Goal: Use online tool/utility: Utilize a website feature to perform a specific function

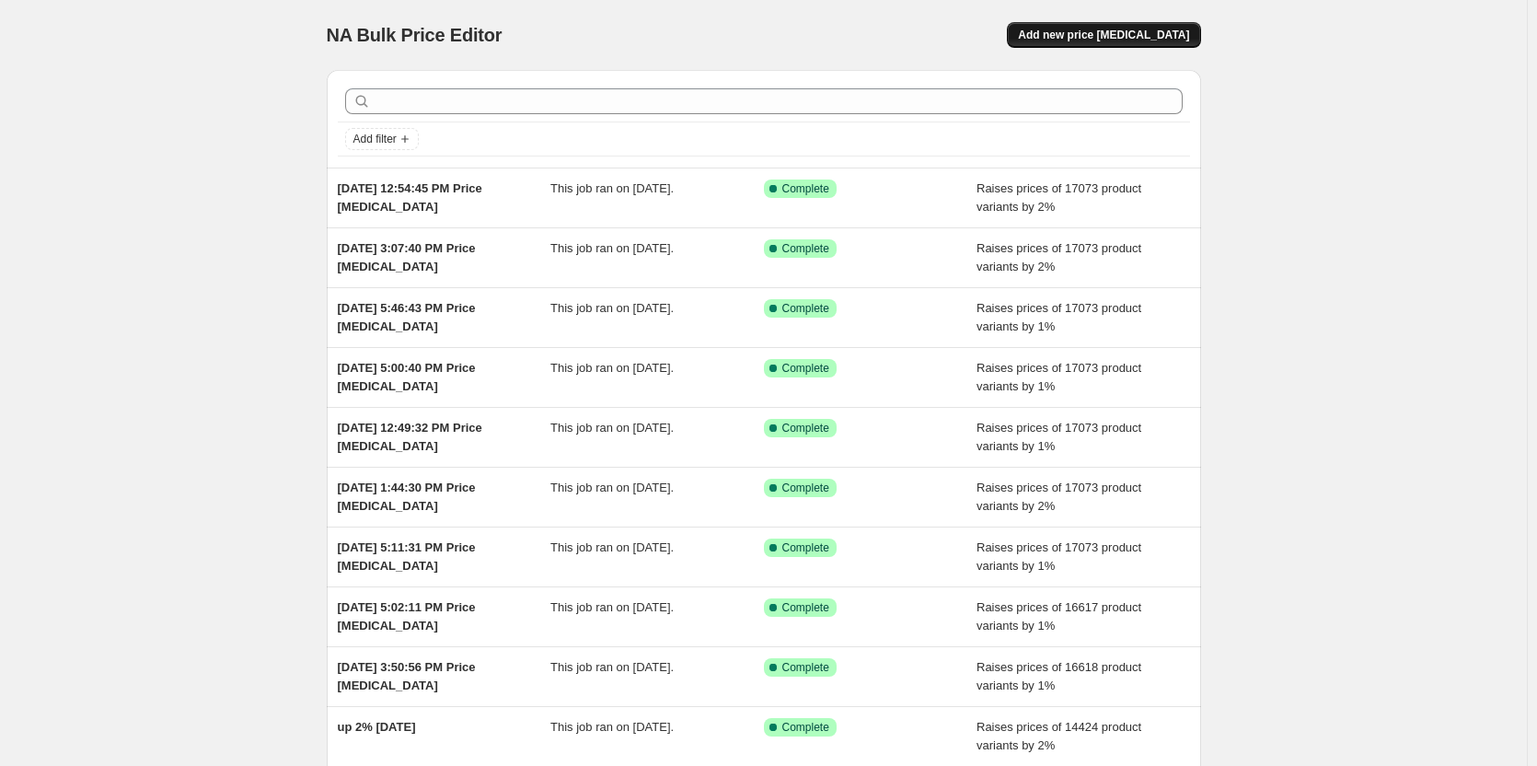
click at [1142, 39] on span "Add new price [MEDICAL_DATA]" at bounding box center [1103, 35] width 171 height 15
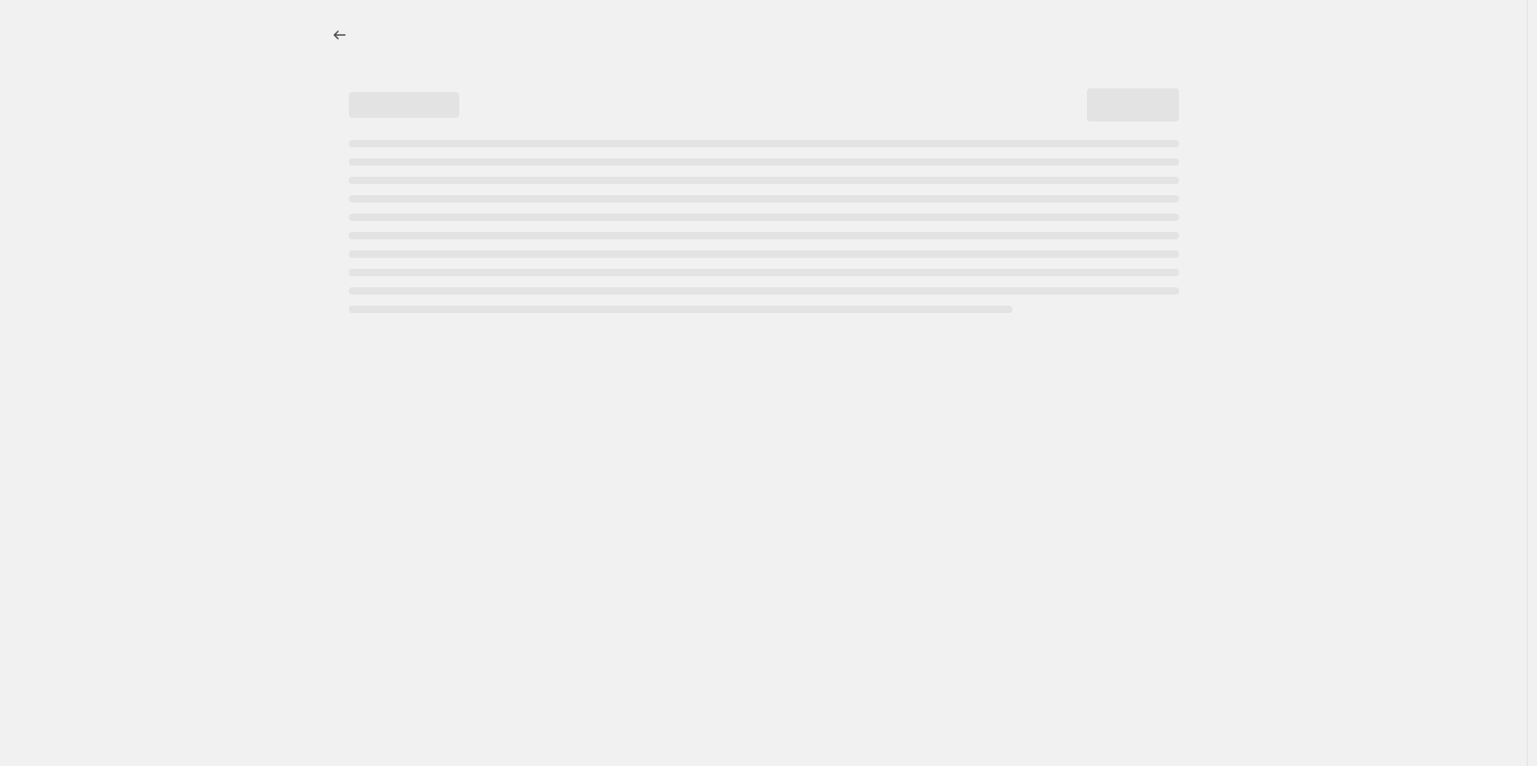
select select "percentage"
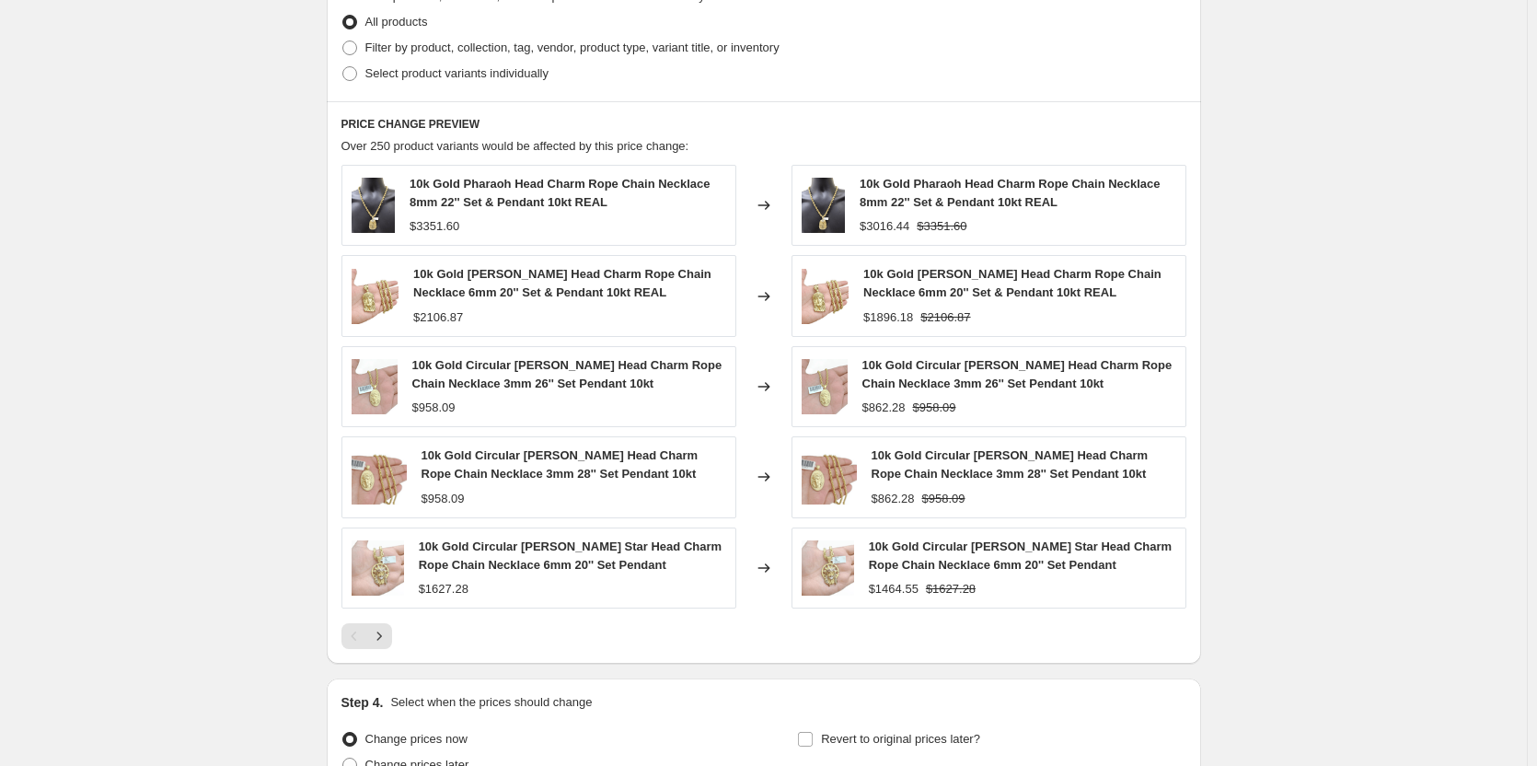
scroll to position [1105, 0]
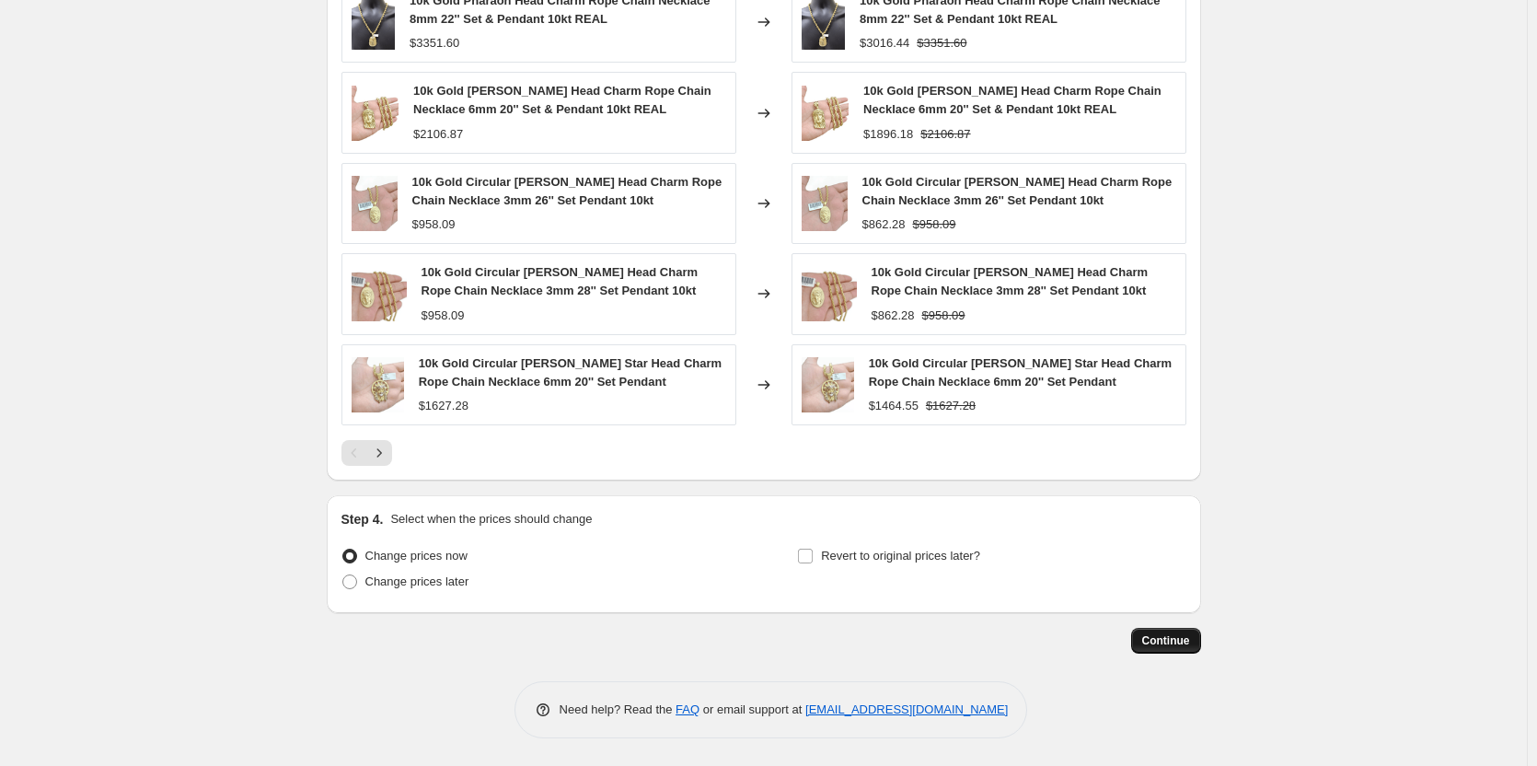
click at [1196, 641] on button "Continue" at bounding box center [1166, 641] width 70 height 26
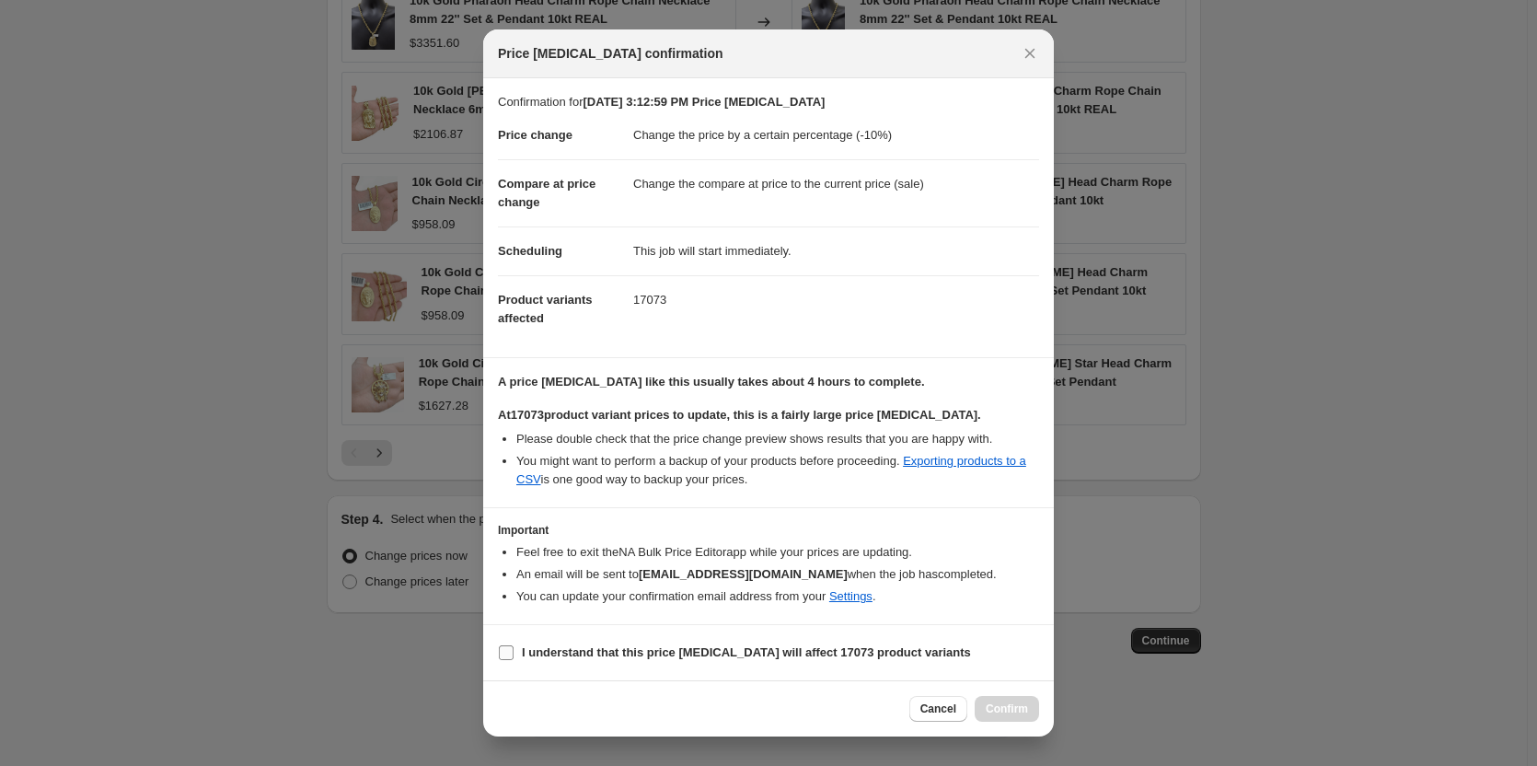
click at [502, 656] on input "I understand that this price [MEDICAL_DATA] will affect 17073 product variants" at bounding box center [506, 652] width 15 height 15
checkbox input "true"
click at [1014, 703] on span "Confirm" at bounding box center [1007, 708] width 42 height 15
